Goal: Task Accomplishment & Management: Use online tool/utility

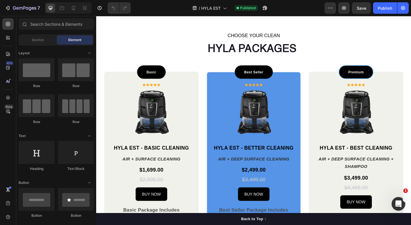
scroll to position [384, 0]
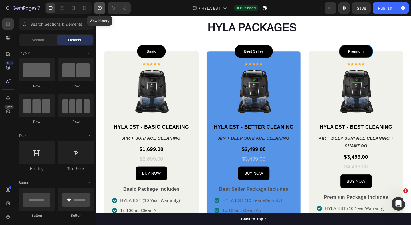
click at [100, 8] on icon "button" at bounding box center [100, 8] width 6 height 6
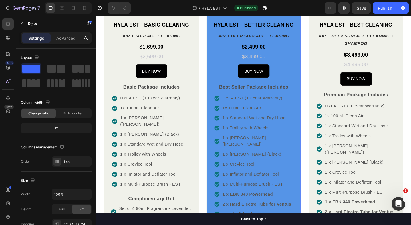
scroll to position [428, 0]
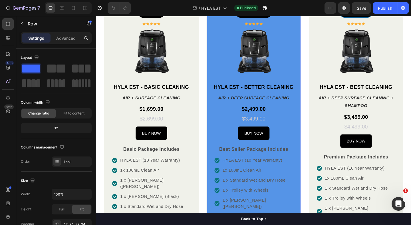
click at [71, 18] on img at bounding box center [35, 16] width 71 height 5
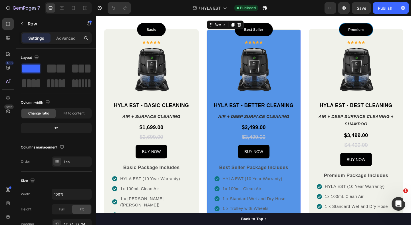
scroll to position [399, 0]
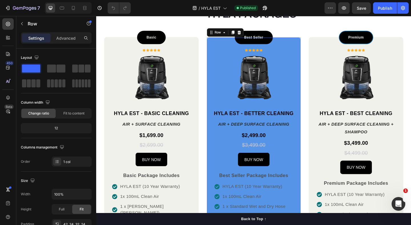
click at [63, 40] on p "Advanced" at bounding box center [65, 38] width 19 height 6
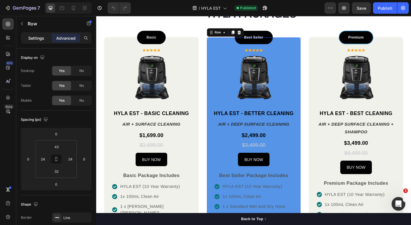
click at [33, 41] on div "Settings" at bounding box center [36, 37] width 29 height 9
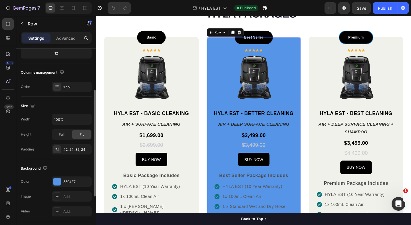
scroll to position [106, 0]
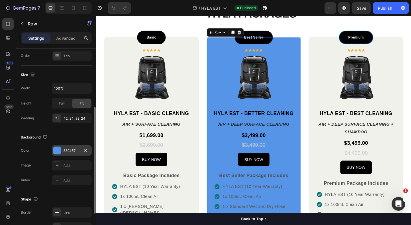
click at [67, 148] on div "5594E7" at bounding box center [71, 150] width 17 height 5
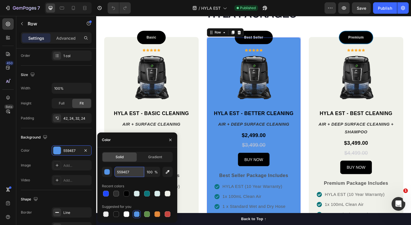
click at [122, 169] on input "5594E7" at bounding box center [129, 172] width 30 height 10
paste input "#f0f1ea"
type input "#f0f1ea"
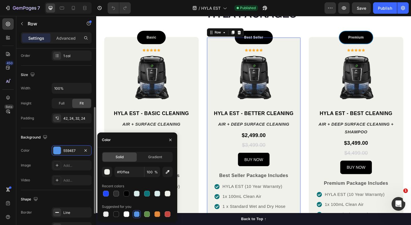
click at [44, 85] on div "Width 100%" at bounding box center [56, 88] width 71 height 11
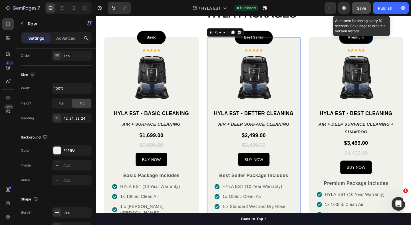
click at [364, 5] on div "Save" at bounding box center [361, 8] width 9 height 6
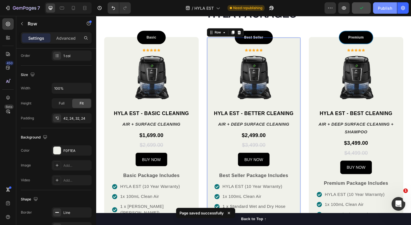
click at [382, 10] on div "Publish" at bounding box center [385, 8] width 14 height 6
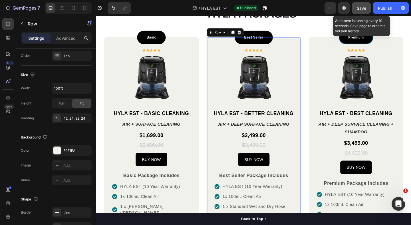
click at [362, 11] on button "Save" at bounding box center [361, 7] width 19 height 11
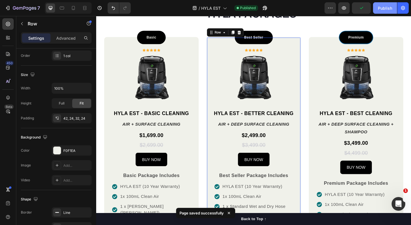
click at [384, 6] on div "Publish" at bounding box center [385, 8] width 14 height 6
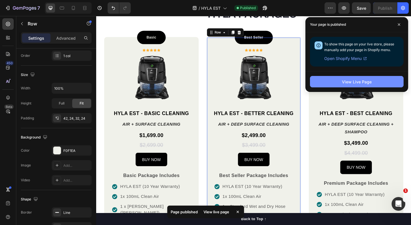
click at [388, 83] on button "View Live Page" at bounding box center [357, 81] width 94 height 11
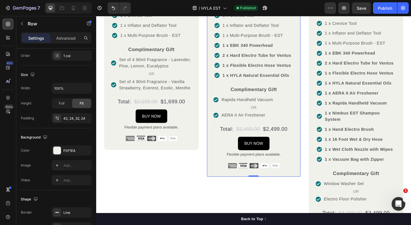
scroll to position [802, 0]
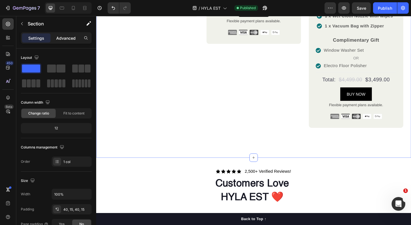
click at [61, 40] on p "Advanced" at bounding box center [65, 38] width 19 height 6
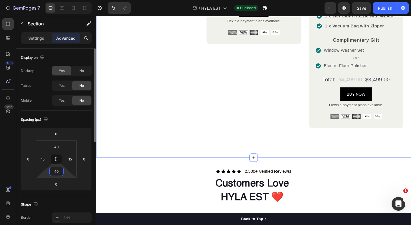
click at [56, 173] on input "40" at bounding box center [56, 171] width 11 height 9
click at [56, 170] on input "40" at bounding box center [56, 171] width 11 height 9
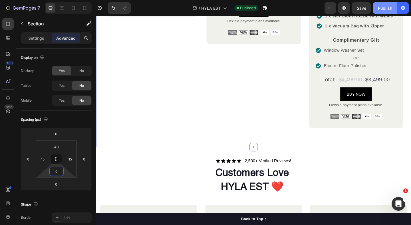
type input "0"
click at [386, 10] on div "Publish" at bounding box center [385, 8] width 14 height 6
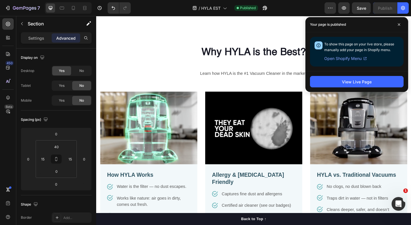
scroll to position [1580, 0]
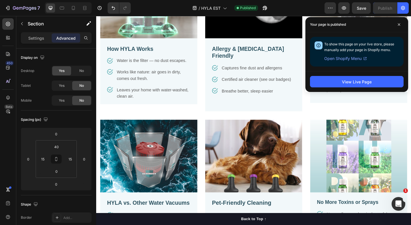
click at [3, 7] on button "X" at bounding box center [1, 3] width 3 height 7
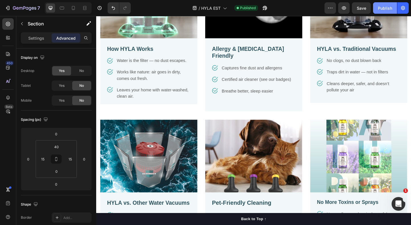
click at [389, 8] on div "Publish" at bounding box center [385, 8] width 14 height 6
click at [265, 11] on icon "button" at bounding box center [265, 8] width 6 height 6
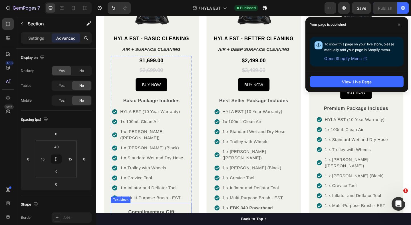
scroll to position [463, 0]
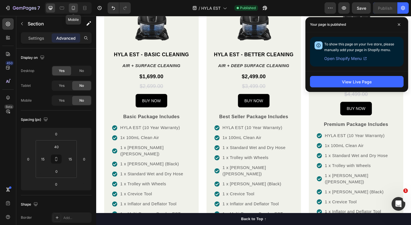
click at [72, 7] on icon at bounding box center [73, 8] width 3 height 4
type input "56"
type input "0"
type input "56"
type input "0"
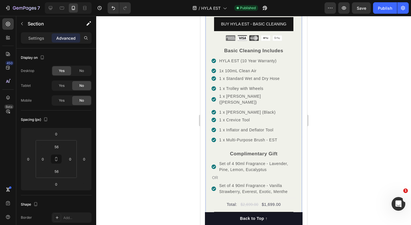
scroll to position [647, 0]
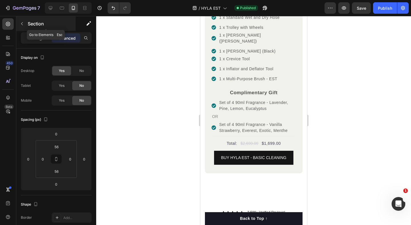
click at [21, 21] on icon "button" at bounding box center [22, 23] width 5 height 5
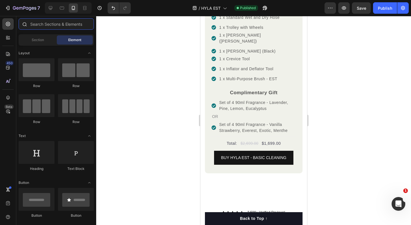
click at [49, 23] on input "text" at bounding box center [56, 23] width 75 height 11
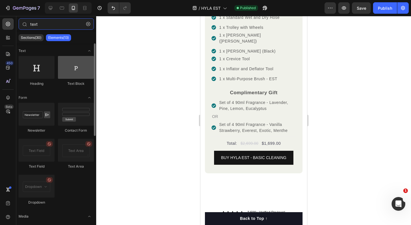
type input "text"
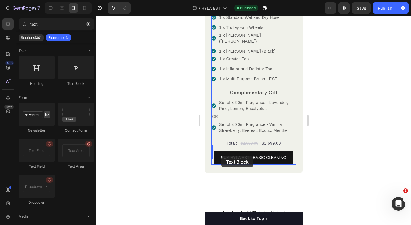
drag, startPoint x: 275, startPoint y: 86, endPoint x: 221, endPoint y: 156, distance: 88.7
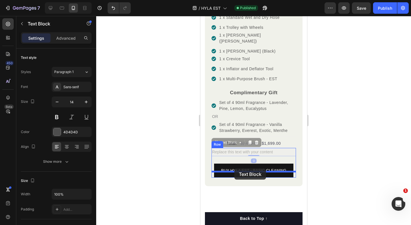
drag, startPoint x: 217, startPoint y: 133, endPoint x: 233, endPoint y: 168, distance: 38.5
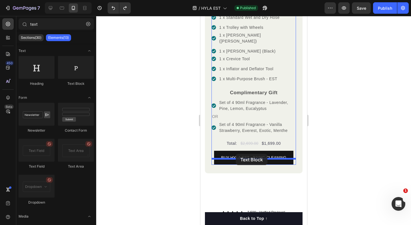
drag, startPoint x: 275, startPoint y: 84, endPoint x: 235, endPoint y: 154, distance: 80.2
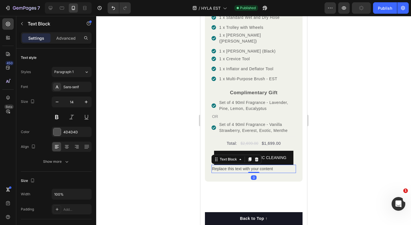
click at [233, 165] on div "Replace this text with your content" at bounding box center [253, 169] width 84 height 8
click at [233, 165] on p "Replace this text with your content" at bounding box center [253, 168] width 83 height 7
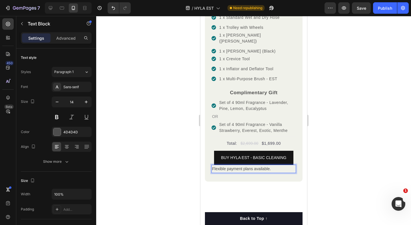
click at [245, 166] on span "Flexible payment plans available." at bounding box center [241, 168] width 59 height 5
click at [186, 167] on div at bounding box center [253, 120] width 315 height 209
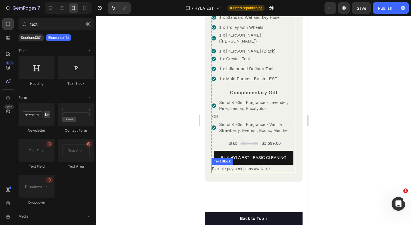
click at [229, 165] on p "Flexible payment plans available." at bounding box center [253, 168] width 83 height 7
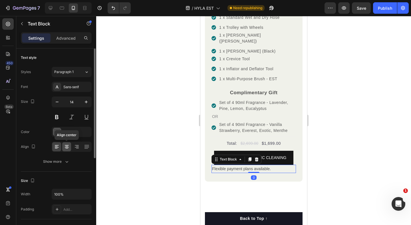
click at [65, 147] on icon at bounding box center [67, 147] width 6 height 6
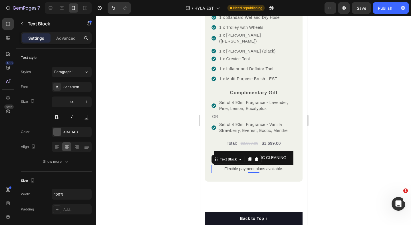
click at [229, 122] on p "Set of 4 90ml Fragrance - Vanilla Strawberry, Everest, Exotic, Menthe" at bounding box center [257, 128] width 76 height 12
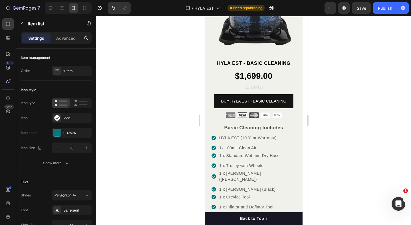
scroll to position [492, 0]
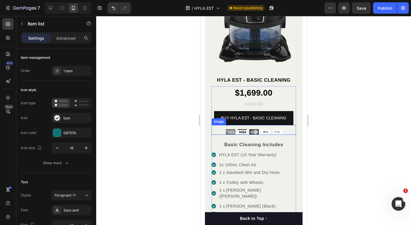
click at [225, 130] on img at bounding box center [253, 132] width 56 height 6
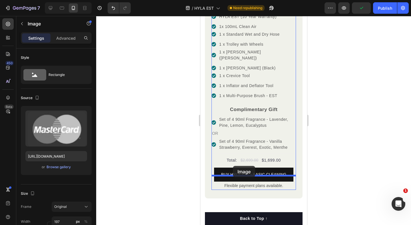
scroll to position [633, 0]
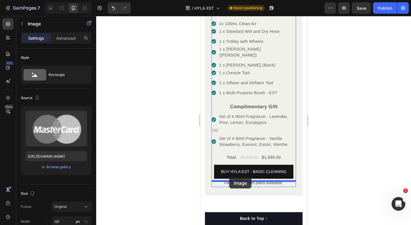
drag, startPoint x: 217, startPoint y: 120, endPoint x: 229, endPoint y: 177, distance: 58.2
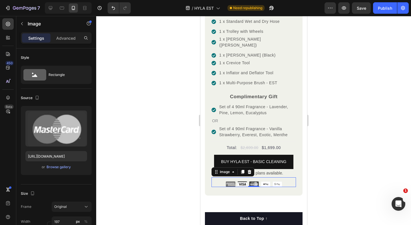
scroll to position [624, 0]
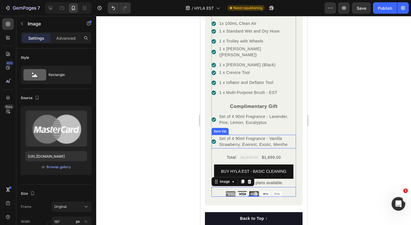
click at [265, 136] on p "Set of 4 90ml Fragrance - Vanilla Strawberry, Everest, Exotic, Menthe" at bounding box center [257, 142] width 76 height 12
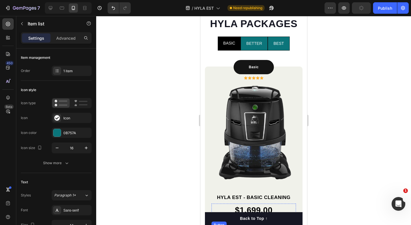
scroll to position [350, 0]
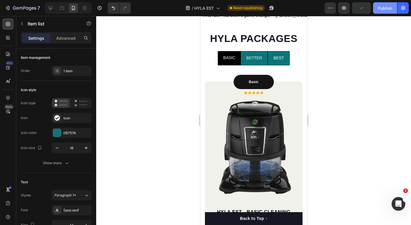
click at [387, 5] on div "Publish" at bounding box center [385, 8] width 14 height 6
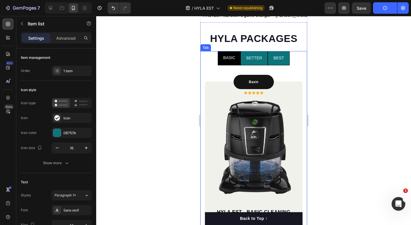
click at [251, 58] on span "BETTER" at bounding box center [254, 58] width 16 height 5
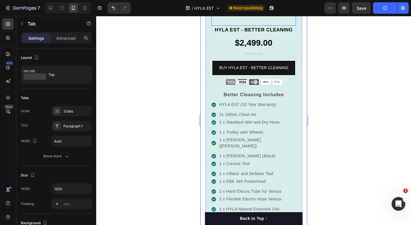
scroll to position [531, 0]
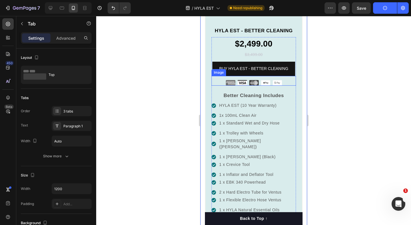
click at [222, 82] on div at bounding box center [253, 83] width 84 height 6
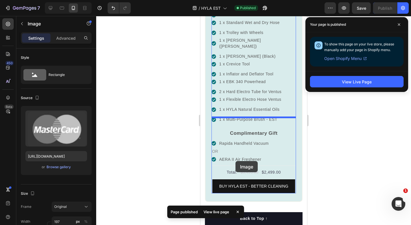
scroll to position [650, 0]
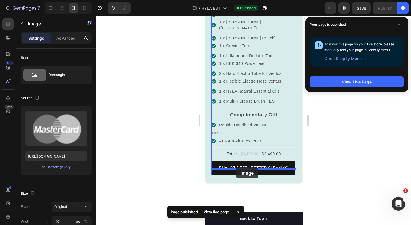
drag, startPoint x: 217, startPoint y: 71, endPoint x: 235, endPoint y: 167, distance: 98.0
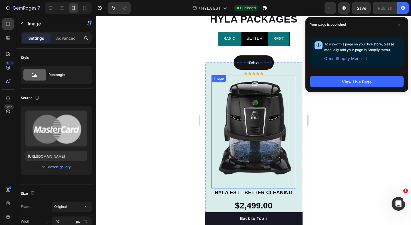
scroll to position [359, 0]
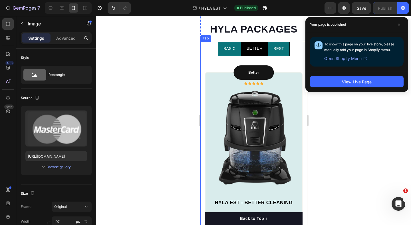
click at [233, 51] on p "BASIC" at bounding box center [229, 48] width 12 height 7
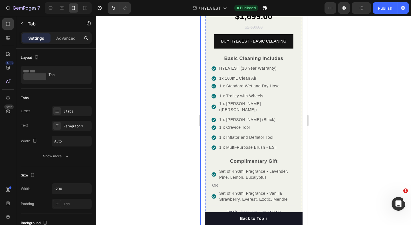
scroll to position [689, 0]
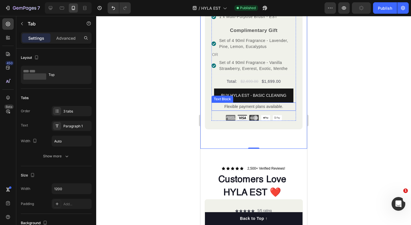
click at [241, 104] on span "Flexible payment plans available." at bounding box center [253, 106] width 59 height 5
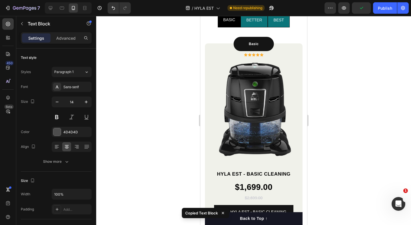
scroll to position [369, 0]
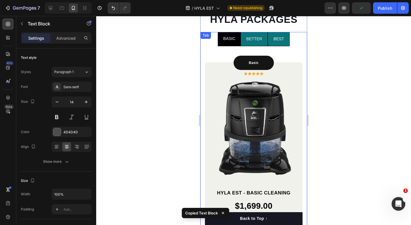
click at [253, 38] on span "BETTER" at bounding box center [254, 39] width 16 height 5
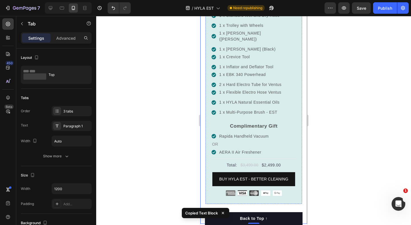
scroll to position [718, 0]
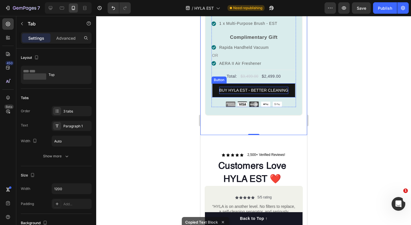
click at [239, 87] on p "BUY HYLA EST - BETTER CLEANING" at bounding box center [253, 90] width 69 height 7
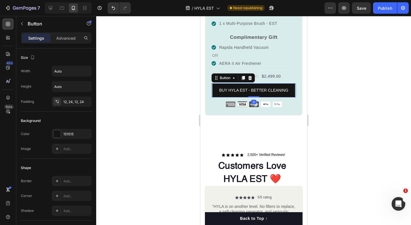
click at [231, 89] on link "BUY HYLA EST - BETTER CLEANING" at bounding box center [253, 90] width 83 height 14
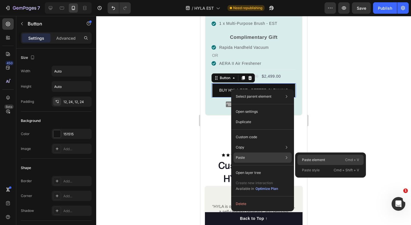
click at [312, 163] on div "Paste element Cmd + V" at bounding box center [330, 160] width 66 height 10
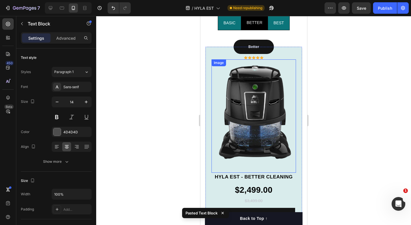
scroll to position [343, 0]
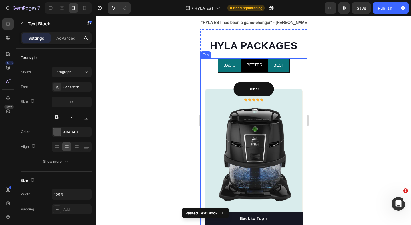
click at [275, 69] on p "BEST" at bounding box center [278, 65] width 11 height 7
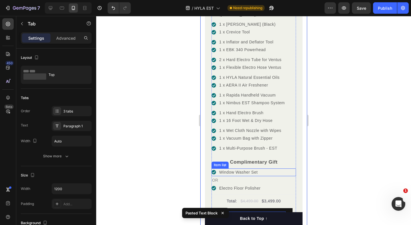
scroll to position [727, 0]
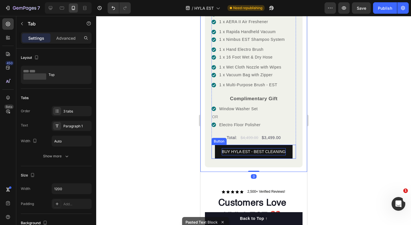
click at [249, 148] on p "BUY HYLA EST - BEST CLEANING" at bounding box center [253, 151] width 64 height 7
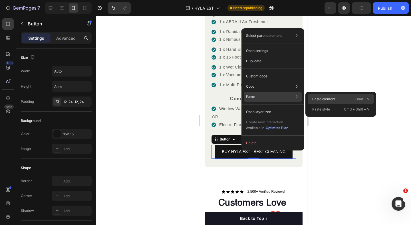
click at [317, 98] on p "Paste element" at bounding box center [323, 98] width 23 height 5
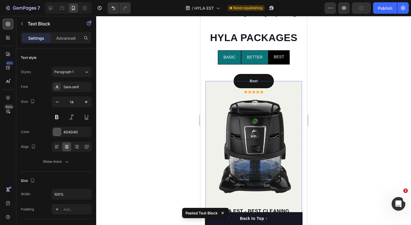
scroll to position [337, 0]
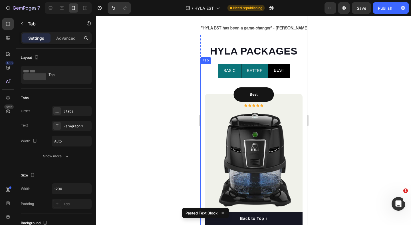
click at [254, 75] on div "BETTER" at bounding box center [254, 70] width 17 height 9
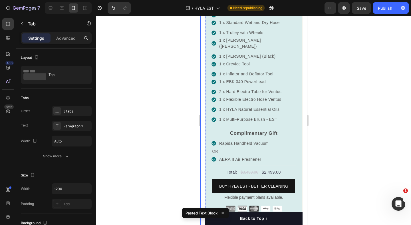
scroll to position [721, 0]
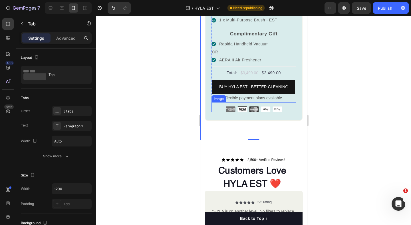
click at [219, 106] on div at bounding box center [253, 109] width 84 height 6
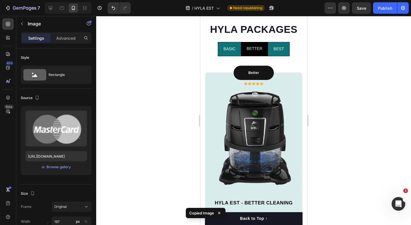
scroll to position [354, 0]
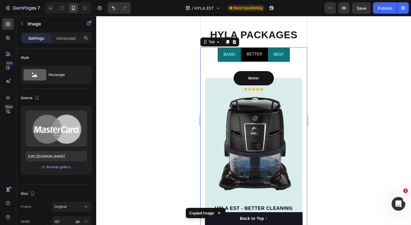
click at [273, 54] on span "BEST" at bounding box center [278, 54] width 11 height 5
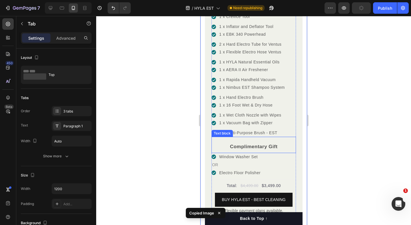
scroll to position [794, 0]
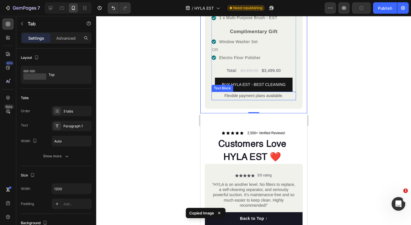
click at [232, 93] on span "Flexible payment plans available." at bounding box center [253, 95] width 59 height 5
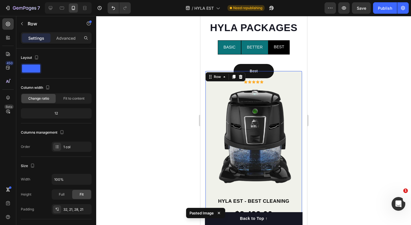
scroll to position [333, 0]
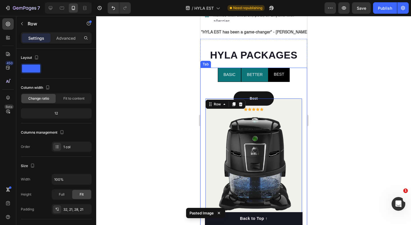
click at [251, 75] on span "BETTER" at bounding box center [255, 74] width 16 height 5
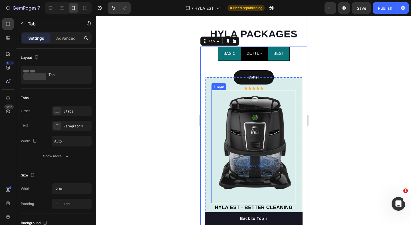
scroll to position [328, 0]
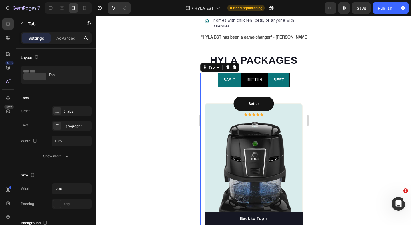
click at [225, 78] on span "BASIC" at bounding box center [229, 79] width 12 height 5
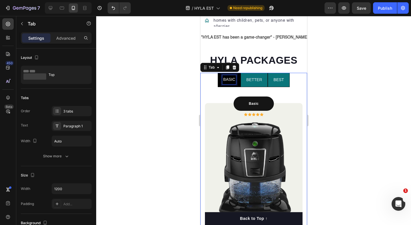
click at [225, 78] on span "BASIC" at bounding box center [229, 79] width 12 height 5
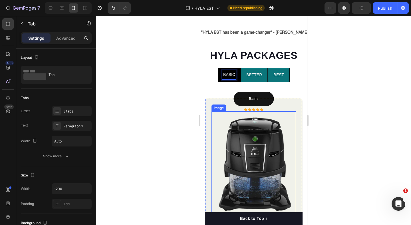
scroll to position [269, 0]
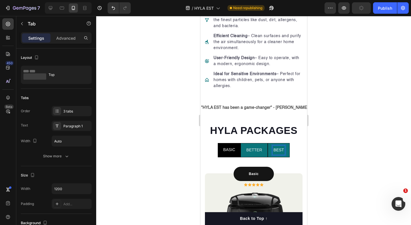
click at [276, 148] on span "BEST" at bounding box center [278, 150] width 11 height 5
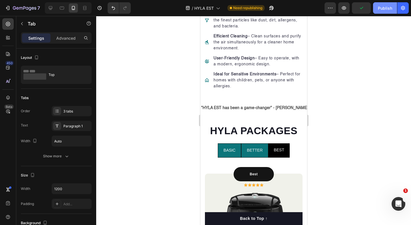
click at [382, 9] on div "Publish" at bounding box center [385, 8] width 14 height 6
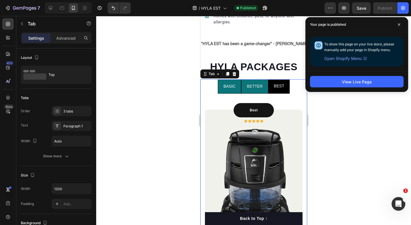
scroll to position [316, 0]
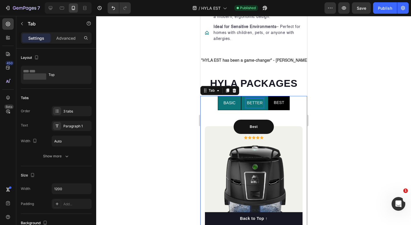
click at [249, 104] on span "BETTER" at bounding box center [255, 102] width 16 height 5
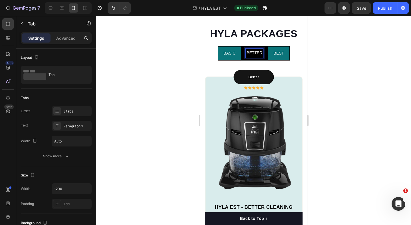
scroll to position [353, 0]
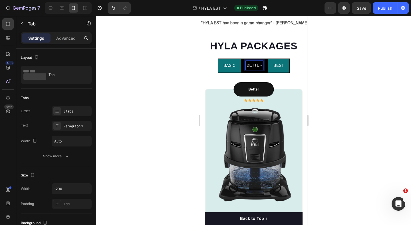
click at [225, 60] on li "BASIC" at bounding box center [228, 65] width 23 height 14
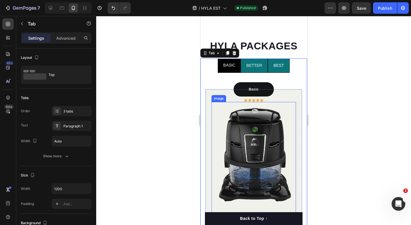
scroll to position [492, 0]
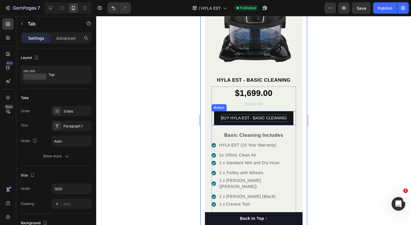
click at [247, 118] on p "BUY HYLA EST - BASIC CLEANING" at bounding box center [253, 117] width 65 height 7
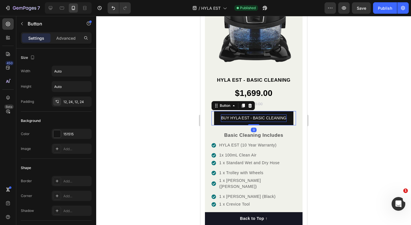
click at [231, 118] on p "BUY HYLA EST - BASIC CLEANING" at bounding box center [253, 117] width 65 height 7
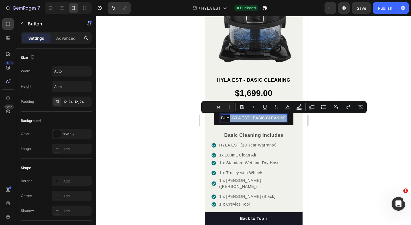
drag, startPoint x: 231, startPoint y: 118, endPoint x: 289, endPoint y: 118, distance: 57.9
click at [289, 118] on link "BUY HYLA EST - BASIC CLEANING" at bounding box center [253, 118] width 79 height 14
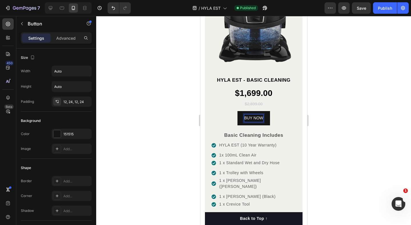
click at [282, 123] on div "BUY NOW Button 0" at bounding box center [253, 118] width 84 height 14
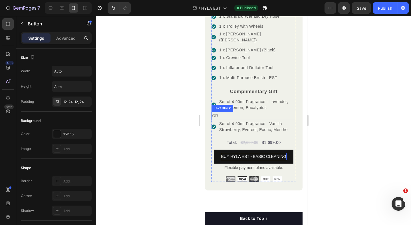
scroll to position [696, 0]
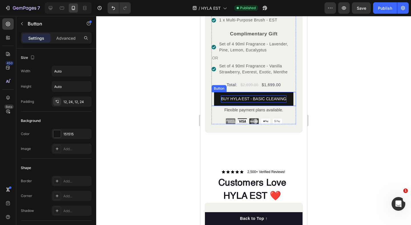
click at [235, 95] on p "BUY HYLA EST - BASIC CLEANING" at bounding box center [253, 98] width 65 height 7
click at [231, 95] on p "BUY HYLA EST - BASIC CLEANING" at bounding box center [253, 98] width 65 height 7
drag, startPoint x: 231, startPoint y: 93, endPoint x: 285, endPoint y: 93, distance: 54.5
click at [285, 95] on p "BUY HYLA EST - BASIC CLEANING" at bounding box center [253, 98] width 65 height 7
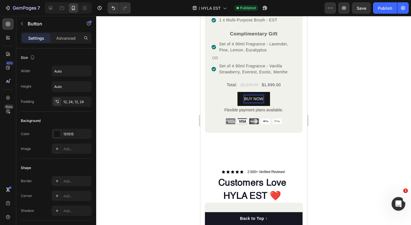
click at [290, 97] on div "BUY NOW Button 0" at bounding box center [253, 99] width 84 height 14
click at [273, 98] on div "BUY NOW Button 0" at bounding box center [253, 99] width 84 height 14
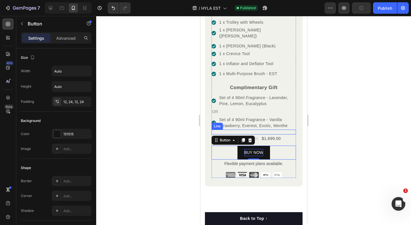
scroll to position [609, 0]
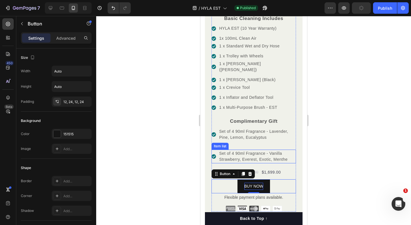
click at [262, 150] on div "Set of 4 90ml Fragrance - Vanilla Strawberry, Everest, Exotic, Menthe" at bounding box center [257, 157] width 78 height 14
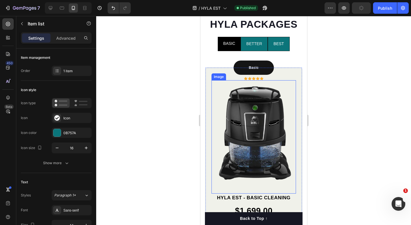
scroll to position [313, 0]
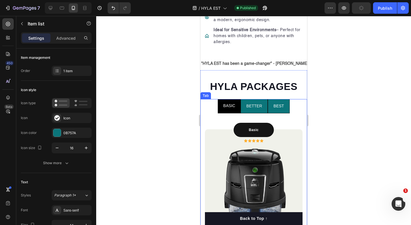
click at [254, 107] on span "BETTER" at bounding box center [254, 106] width 16 height 5
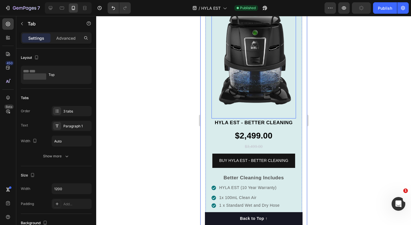
scroll to position [462, 0]
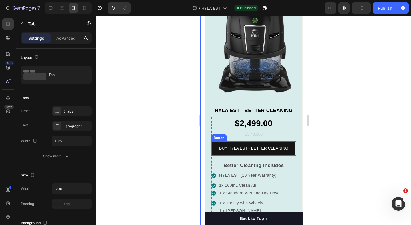
click at [247, 147] on p "BUY HYLA EST - BETTER CLEANING" at bounding box center [253, 148] width 69 height 7
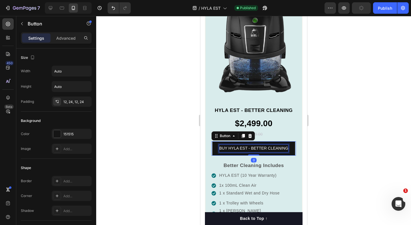
click at [231, 148] on p "BUY HYLA EST - BETTER CLEANING" at bounding box center [253, 148] width 69 height 7
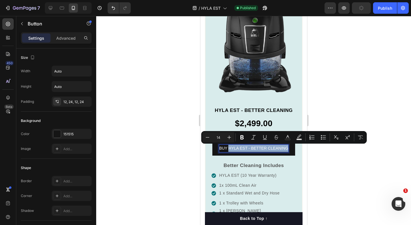
drag, startPoint x: 228, startPoint y: 148, endPoint x: 287, endPoint y: 148, distance: 59.1
click at [287, 148] on p "BUY HYLA EST - BETTER CLEANING" at bounding box center [253, 148] width 69 height 7
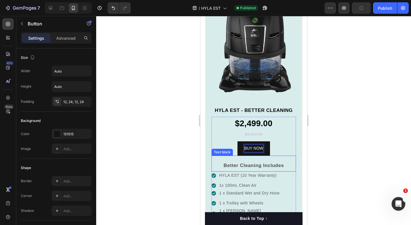
click at [284, 155] on div "Better Cleaning Includes Text block" at bounding box center [253, 163] width 84 height 16
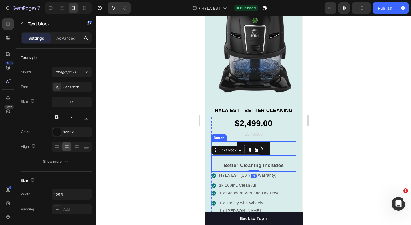
click at [269, 143] on link "BUY NOW" at bounding box center [253, 148] width 33 height 14
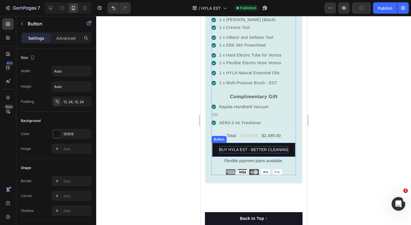
scroll to position [690, 0]
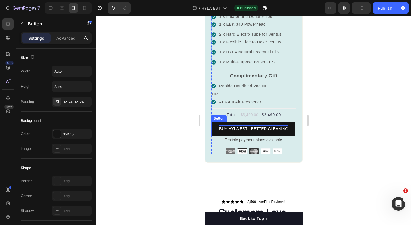
click at [238, 125] on p "BUY HYLA EST - BETTER CLEANING" at bounding box center [253, 128] width 69 height 7
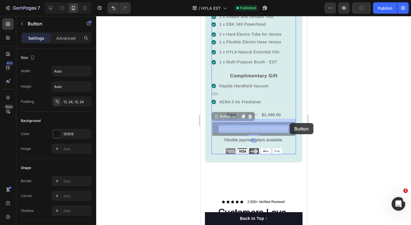
drag, startPoint x: 229, startPoint y: 123, endPoint x: 289, endPoint y: 123, distance: 59.9
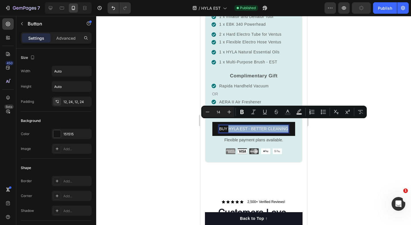
drag, startPoint x: 228, startPoint y: 122, endPoint x: 291, endPoint y: 122, distance: 63.1
click at [291, 122] on link "BUY HYLA EST - BETTER CLEANING" at bounding box center [253, 129] width 83 height 14
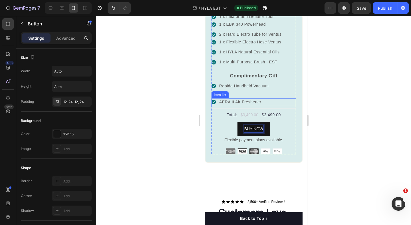
click at [278, 98] on div "AERA II Air Freshener" at bounding box center [253, 102] width 84 height 8
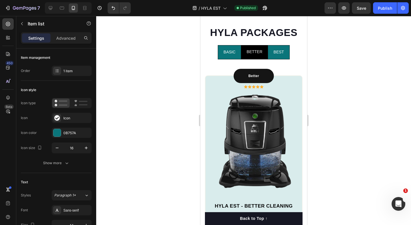
scroll to position [334, 0]
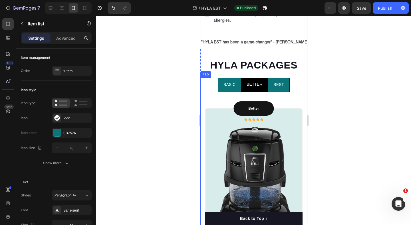
click at [279, 87] on span "BEST" at bounding box center [278, 84] width 11 height 5
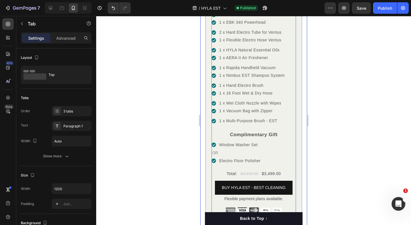
scroll to position [707, 0]
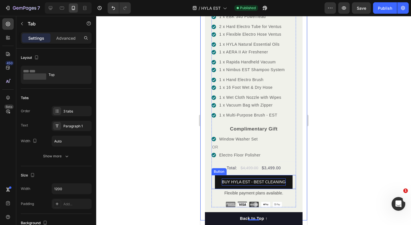
click at [249, 178] on p "BUY HYLA EST - BEST CLEANING" at bounding box center [253, 181] width 64 height 7
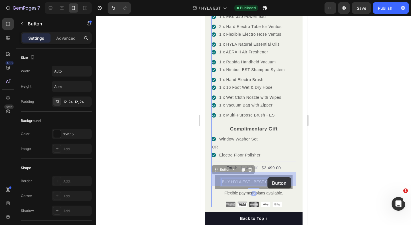
drag, startPoint x: 231, startPoint y: 176, endPoint x: 267, endPoint y: 177, distance: 35.7
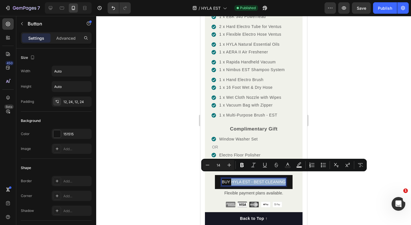
drag, startPoint x: 232, startPoint y: 174, endPoint x: 285, endPoint y: 174, distance: 53.1
click at [285, 178] on p "BUY HYLA EST - BEST CLEANING" at bounding box center [253, 181] width 64 height 7
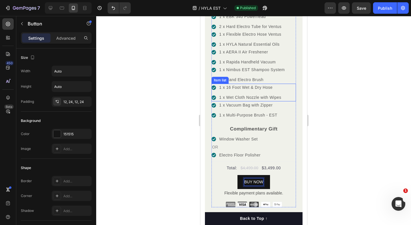
click at [232, 85] on div "1 x 16 Foot Wet & Dry Hose" at bounding box center [250, 88] width 64 height 8
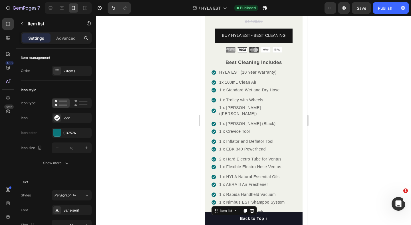
scroll to position [560, 0]
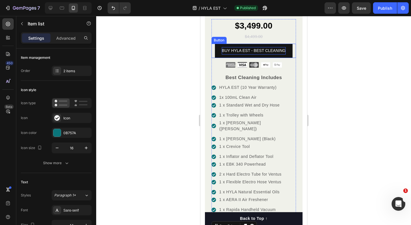
click at [250, 51] on p "BUY HYLA EST - BEST CLEANING" at bounding box center [253, 50] width 64 height 7
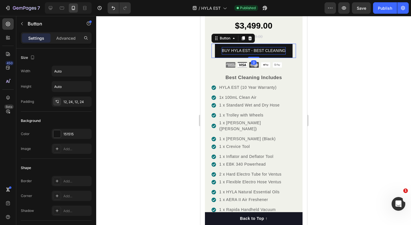
click at [233, 49] on p "BUY HYLA EST - BEST CLEANING" at bounding box center [253, 50] width 64 height 7
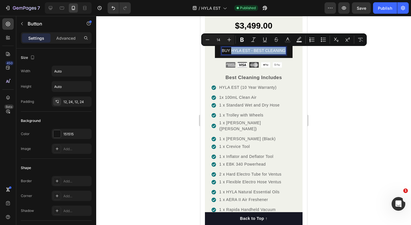
drag, startPoint x: 232, startPoint y: 50, endPoint x: 284, endPoint y: 50, distance: 52.5
click at [284, 50] on p "BUY HYLA EST - BEST CLEANING" at bounding box center [253, 50] width 64 height 7
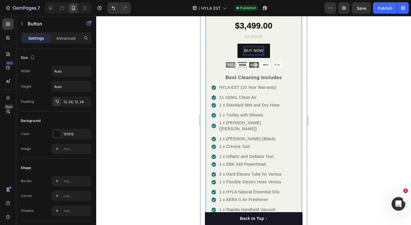
click at [299, 50] on div "Best Text block Row Icon Icon Icon Icon Icon Icon List Hoz Row Image HYLA EST -…" at bounding box center [254, 122] width 98 height 481
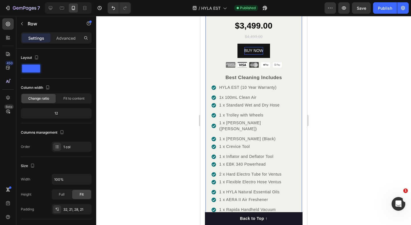
click at [371, 7] on div "Preview Save Publish" at bounding box center [366, 7] width 84 height 11
click at [363, 7] on span "Save" at bounding box center [361, 8] width 9 height 5
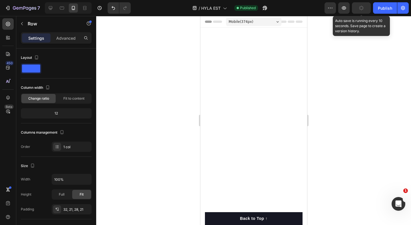
scroll to position [560, 0]
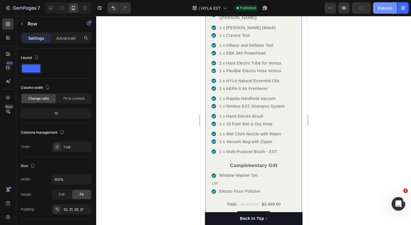
click at [382, 9] on div "Publish" at bounding box center [385, 8] width 14 height 6
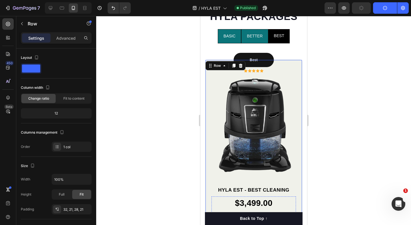
scroll to position [349, 0]
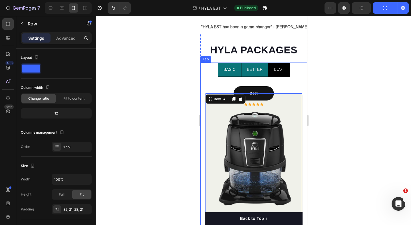
click at [255, 70] on span "BETTER" at bounding box center [255, 69] width 16 height 5
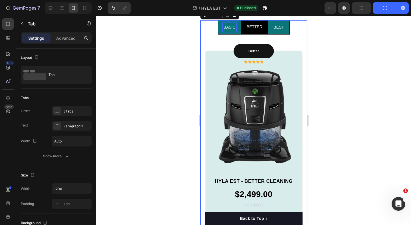
click at [229, 29] on span "BASIC" at bounding box center [229, 27] width 12 height 5
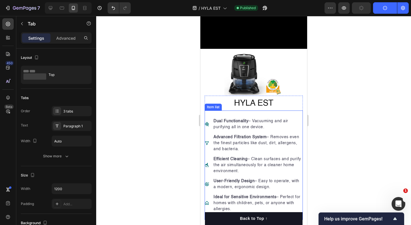
scroll to position [20, 0]
